Goal: Task Accomplishment & Management: Complete application form

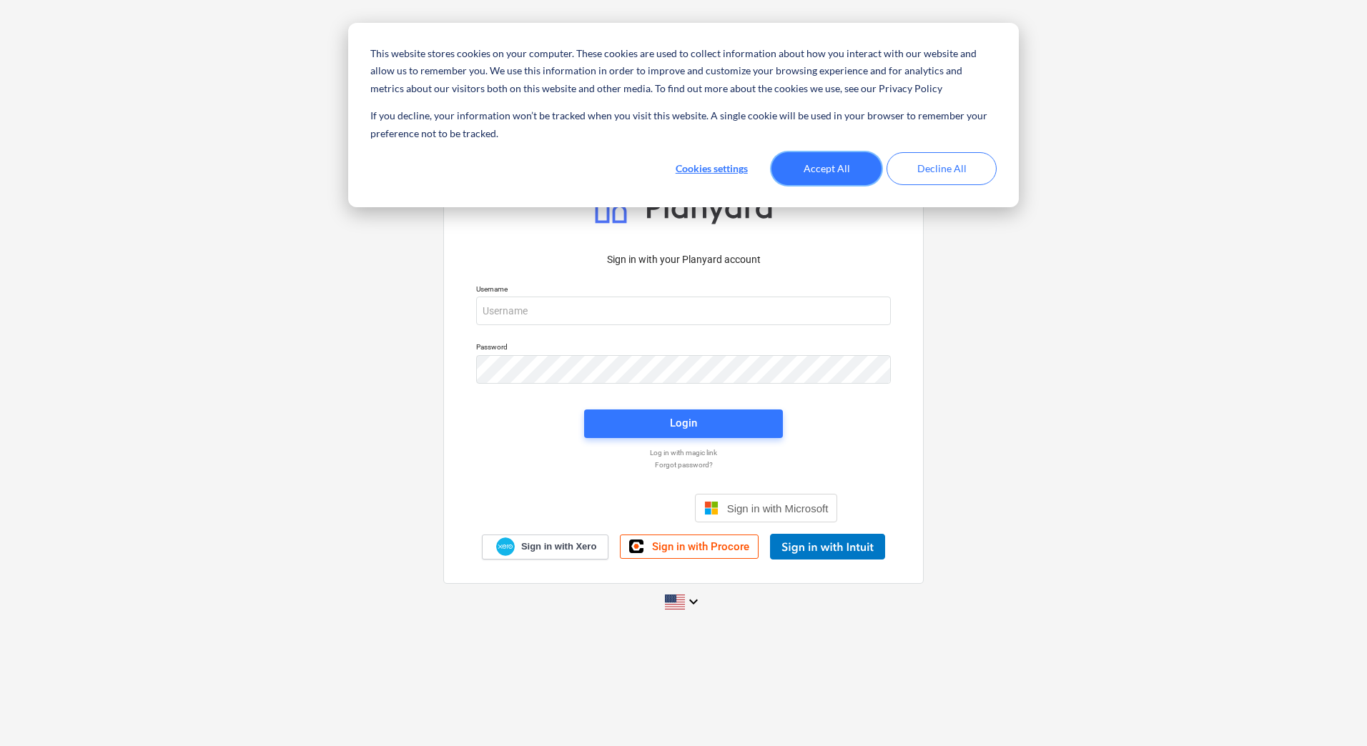
click at [841, 166] on button "Accept All" at bounding box center [826, 168] width 110 height 33
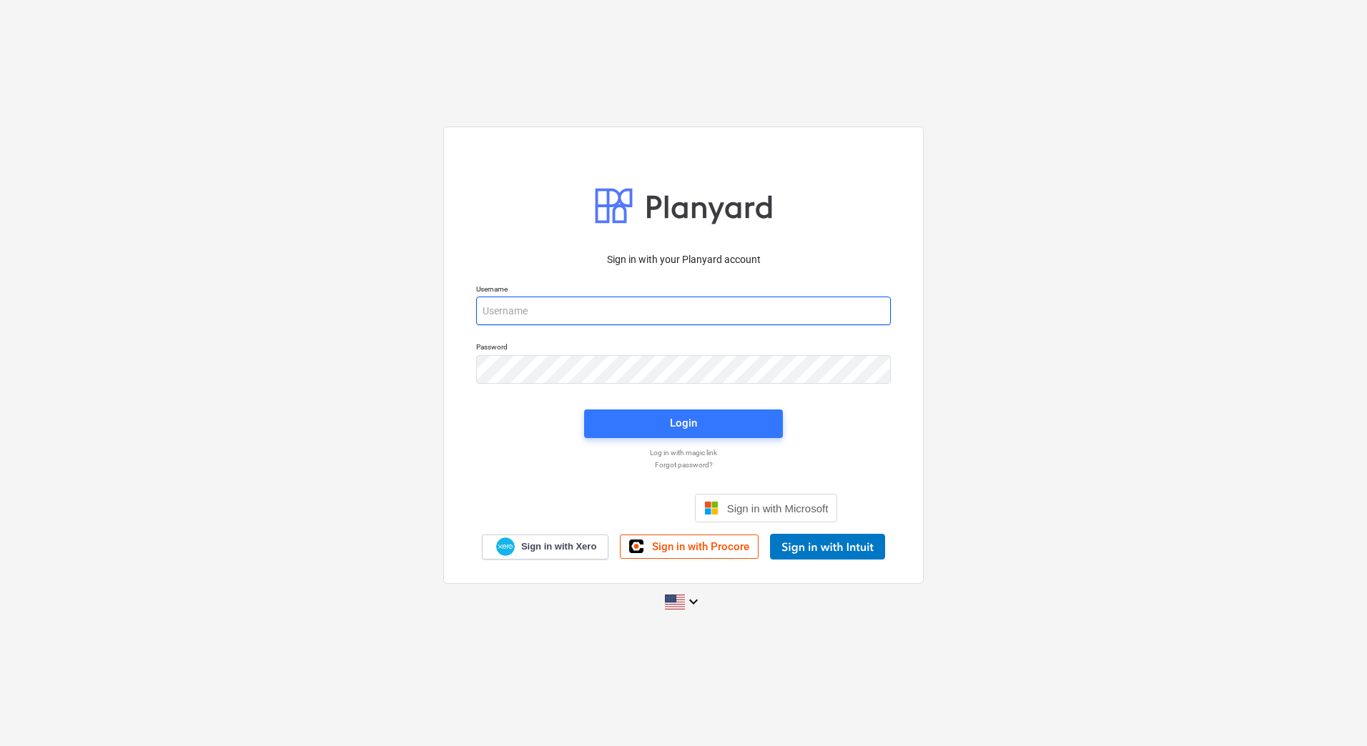
click at [699, 307] on input "email" at bounding box center [683, 311] width 415 height 29
drag, startPoint x: 739, startPoint y: 504, endPoint x: 740, endPoint y: 511, distance: 7.2
click at [740, 504] on span "Sign in with Microsoft" at bounding box center [777, 508] width 101 height 12
click at [625, 307] on input "edgars.zarins@bonava.com" at bounding box center [683, 311] width 415 height 29
click at [468, 457] on div "Log in with magic link" at bounding box center [683, 453] width 432 height 12
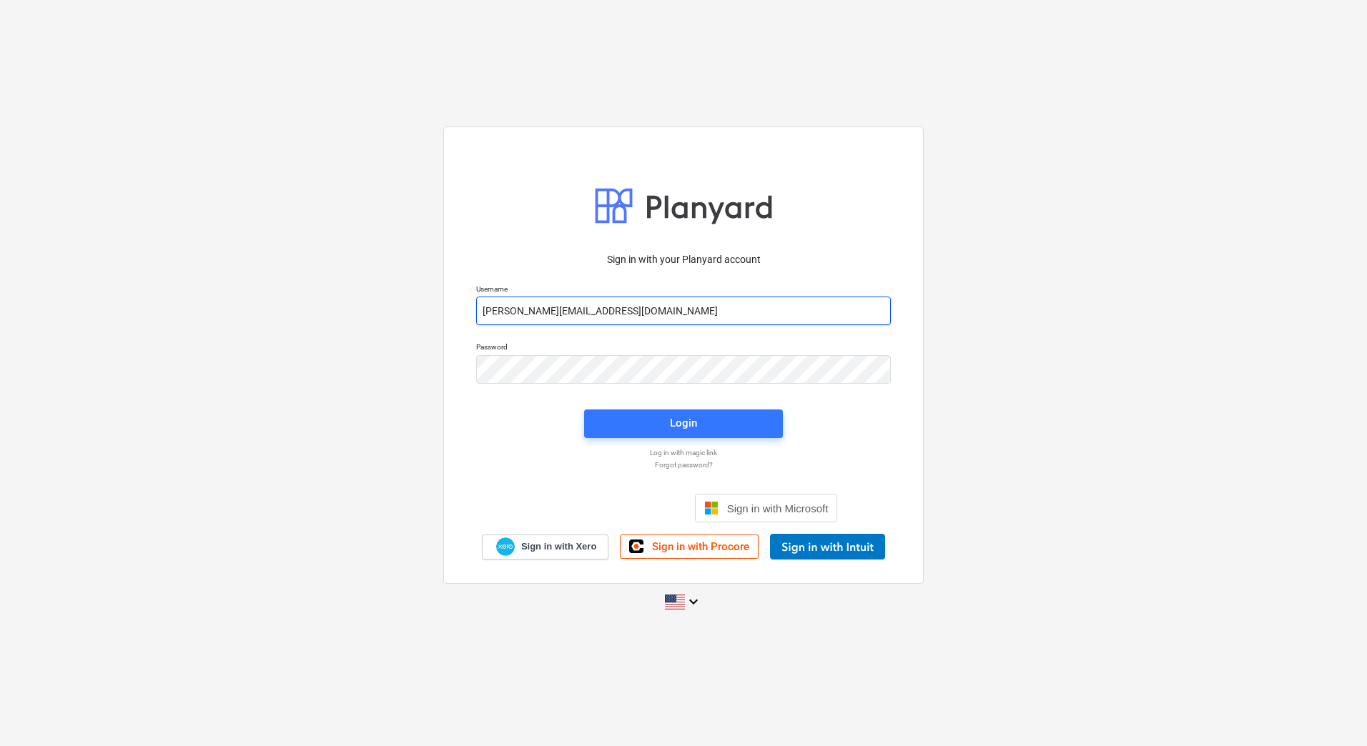
click at [615, 307] on input "edgars.zarins@bonava.com" at bounding box center [683, 311] width 415 height 29
type input "e"
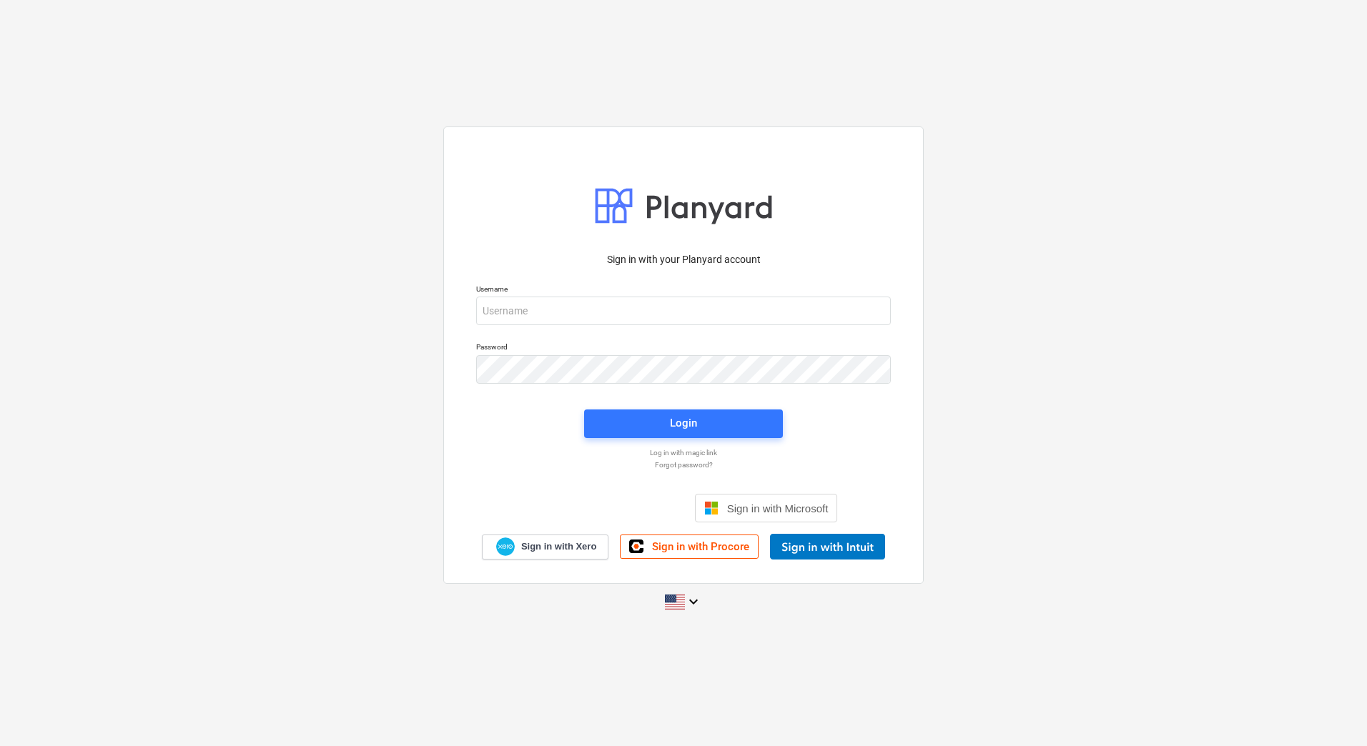
drag, startPoint x: 466, startPoint y: 425, endPoint x: 474, endPoint y: 420, distance: 9.7
click at [467, 425] on div "Sign in with your Planyard account Username Password Login Log in with magic li…" at bounding box center [683, 355] width 480 height 457
click at [502, 664] on div "Sign in with your Planyard account Username Password Login Log in with magic li…" at bounding box center [683, 373] width 1367 height 746
click at [744, 510] on span "Sign in with Microsoft" at bounding box center [777, 508] width 101 height 12
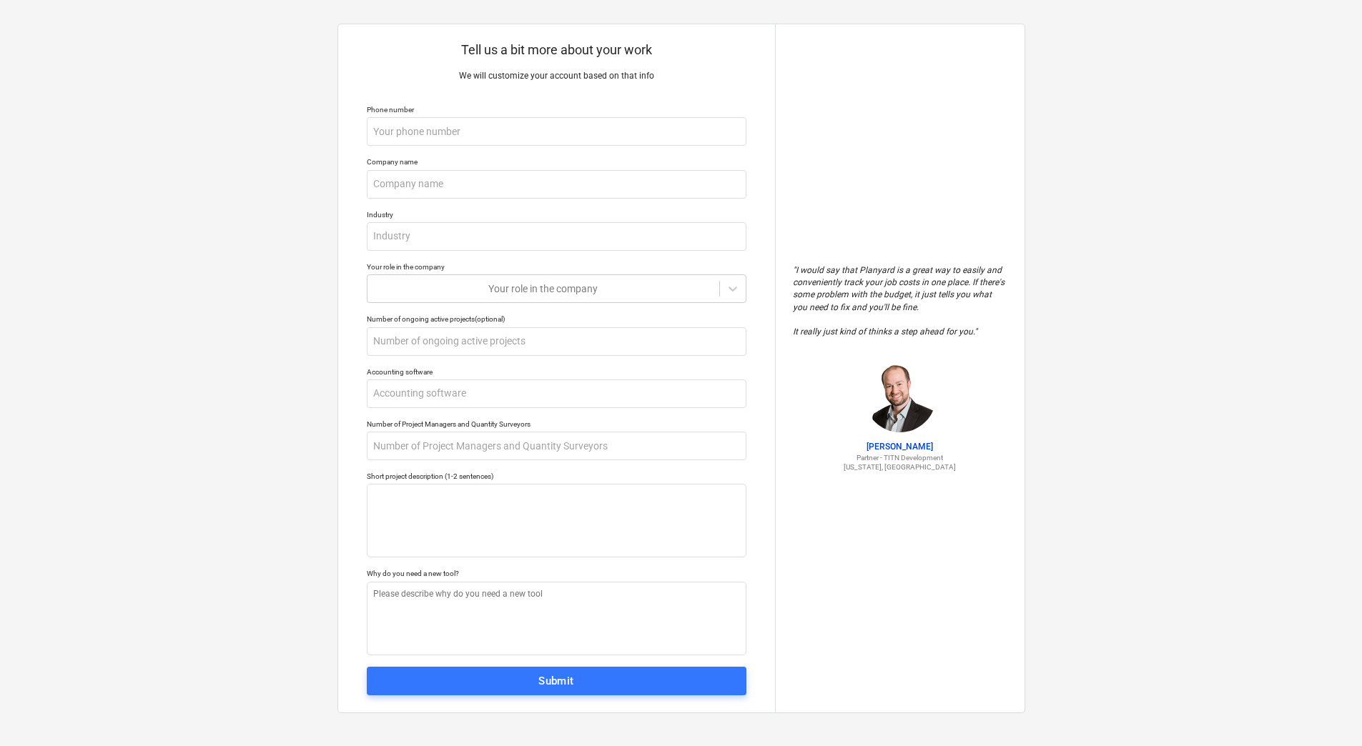
scroll to position [14, 0]
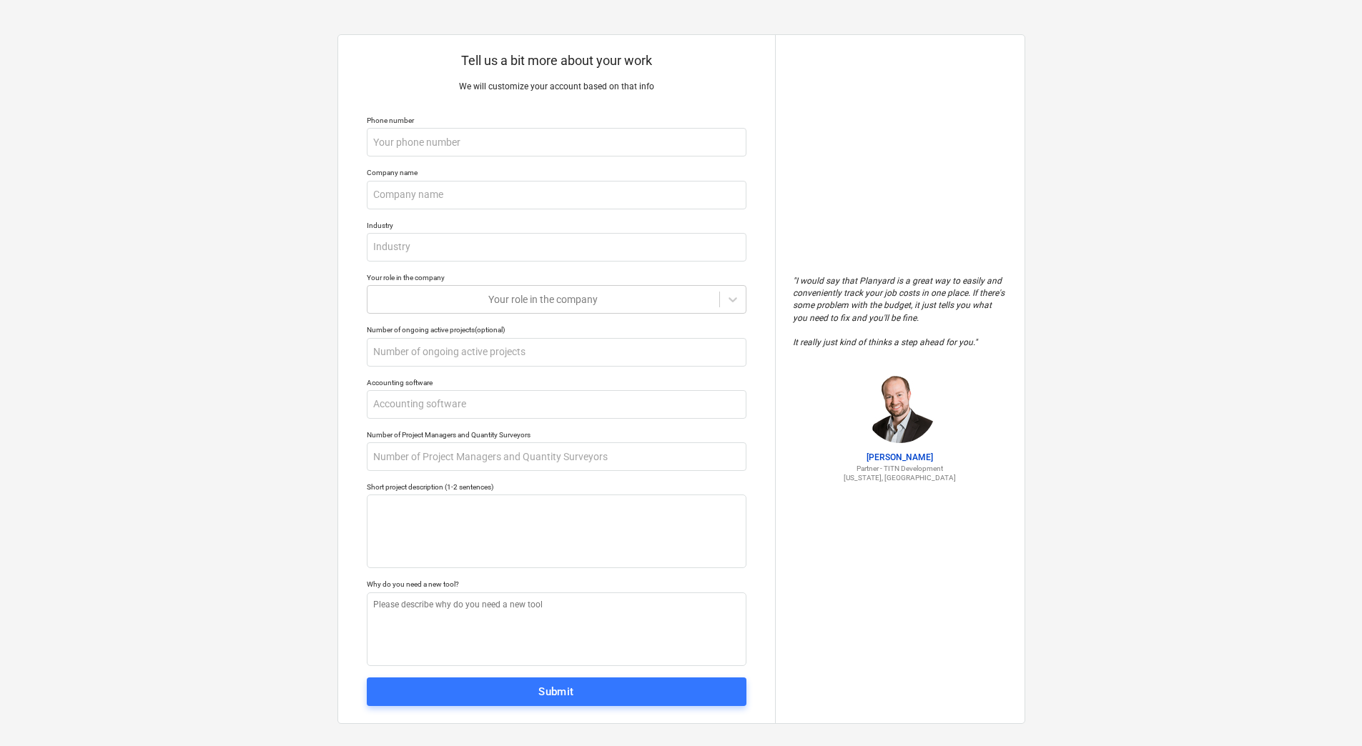
type textarea "x"
click at [1164, 547] on div "Tell us a bit more about your work We will customize your account based on that…" at bounding box center [681, 379] width 1362 height 758
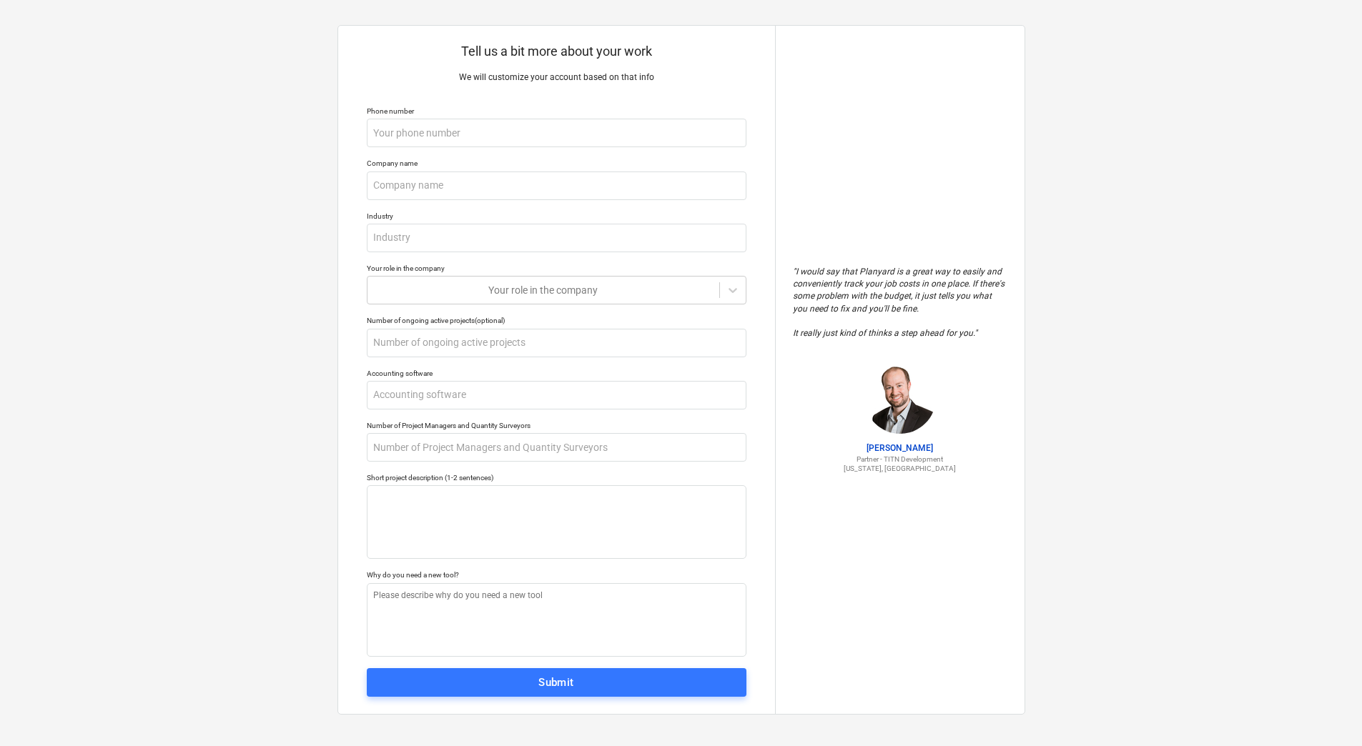
scroll to position [12, 0]
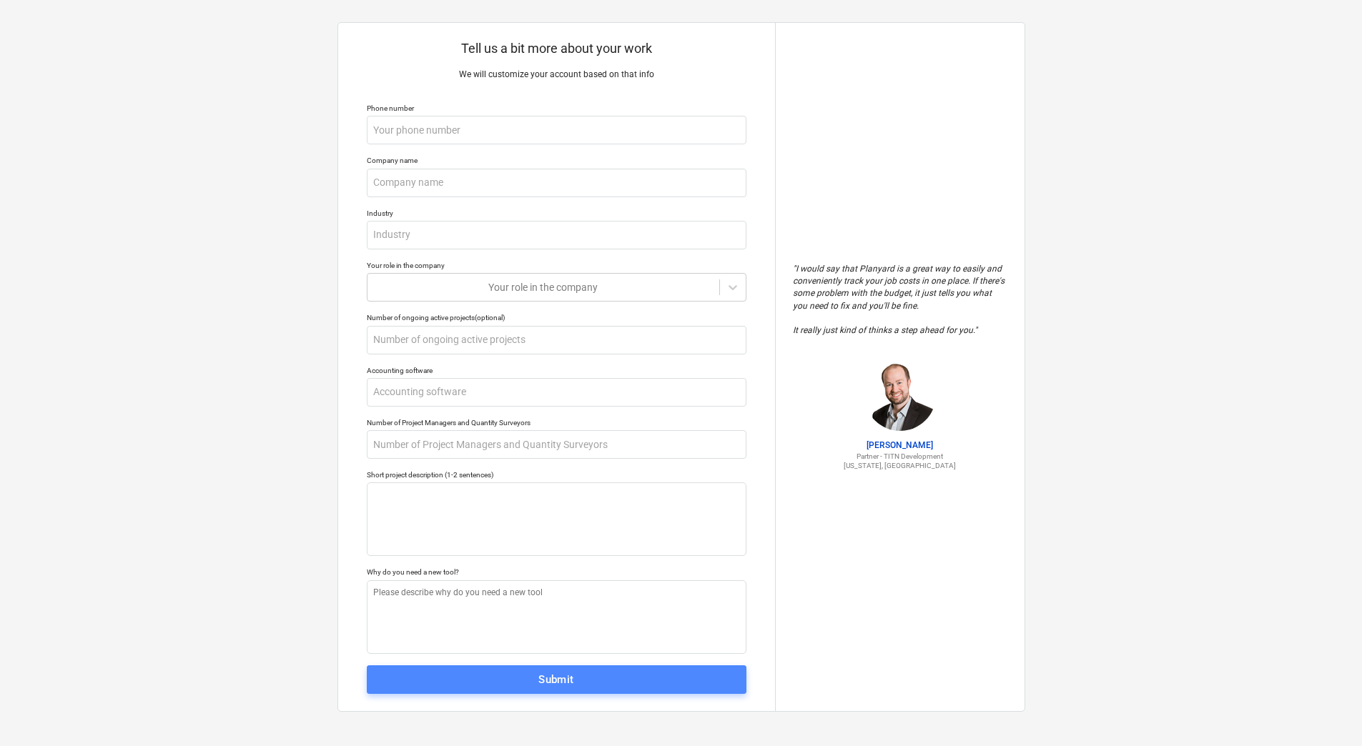
click at [515, 684] on span "Submit" at bounding box center [556, 679] width 348 height 19
type textarea "x"
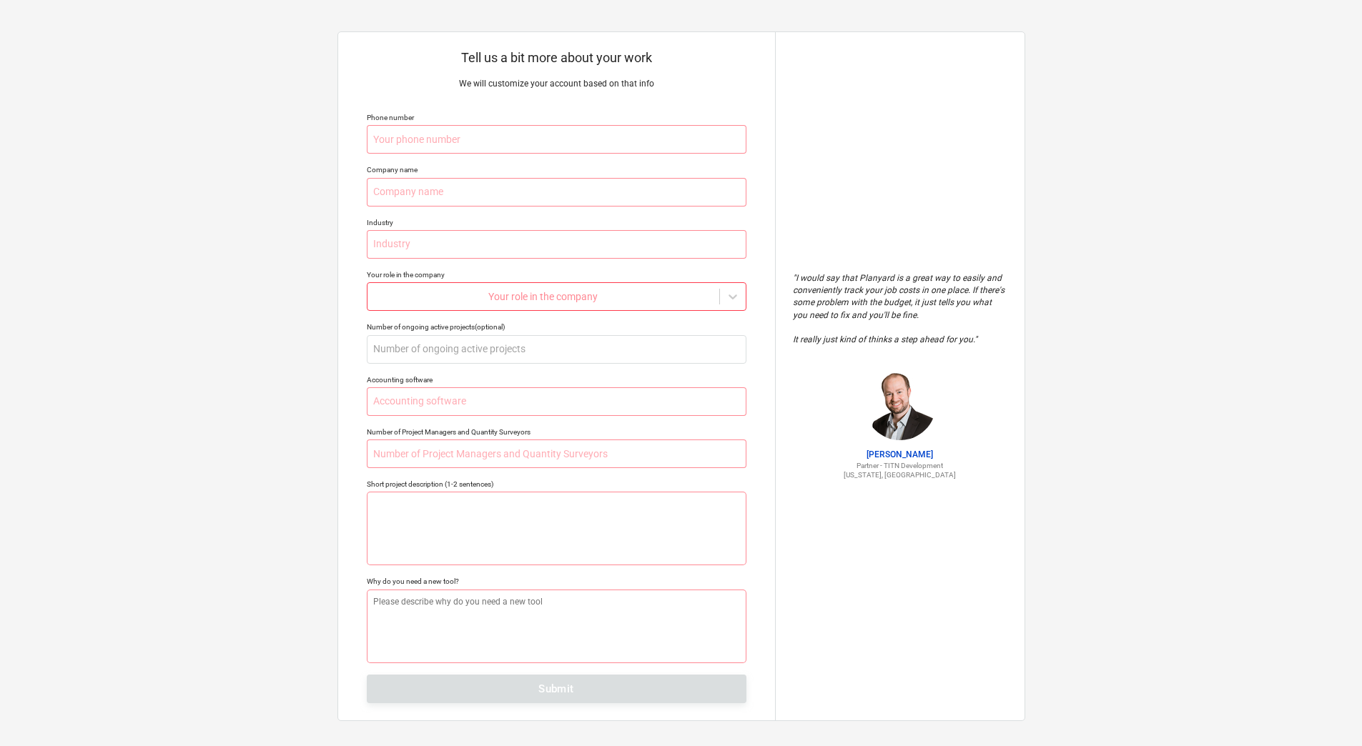
scroll to position [0, 0]
